Goal: Register for event/course: Register for event/course

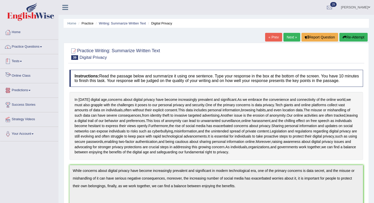
click at [36, 48] on link "Practice Questions" at bounding box center [29, 46] width 58 height 13
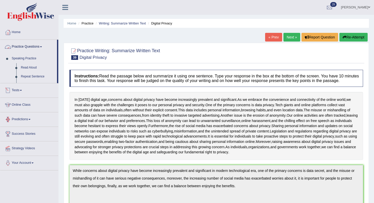
click at [36, 48] on link "Practice Questions" at bounding box center [28, 46] width 57 height 13
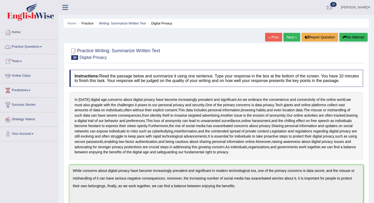
click at [25, 61] on link "Tests" at bounding box center [29, 60] width 58 height 13
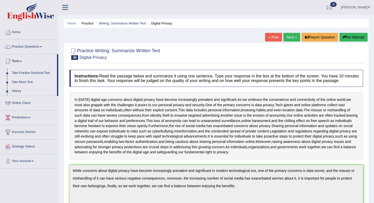
click at [25, 82] on link "Take Mock Test" at bounding box center [33, 82] width 48 height 9
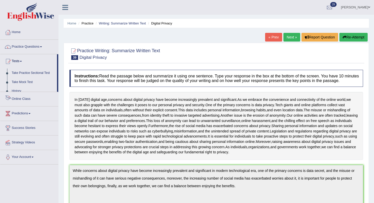
scroll to position [48, 0]
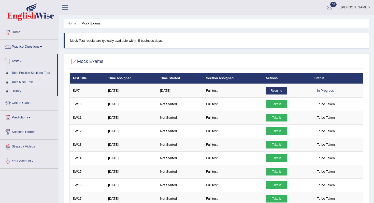
click at [32, 71] on link "Take Practice Sectional Test" at bounding box center [33, 72] width 48 height 9
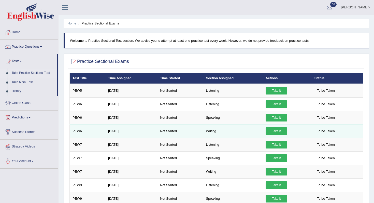
click at [280, 131] on link "Take it" at bounding box center [277, 131] width 22 height 8
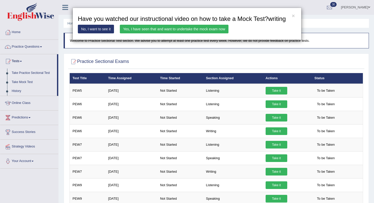
click at [161, 33] on link "Yes, I have seen that and want to undertake the mock exam now" at bounding box center [174, 29] width 109 height 9
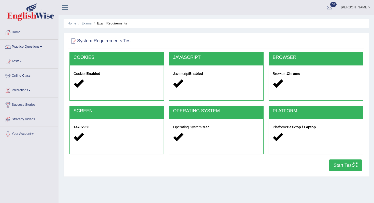
click at [342, 169] on button "Start Test" at bounding box center [345, 165] width 33 height 12
